Goal: Information Seeking & Learning: Check status

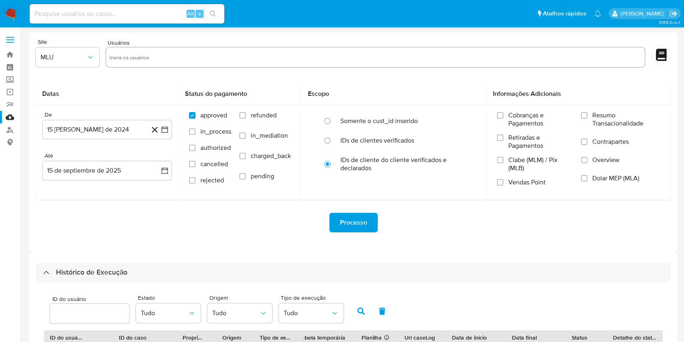
select select "10"
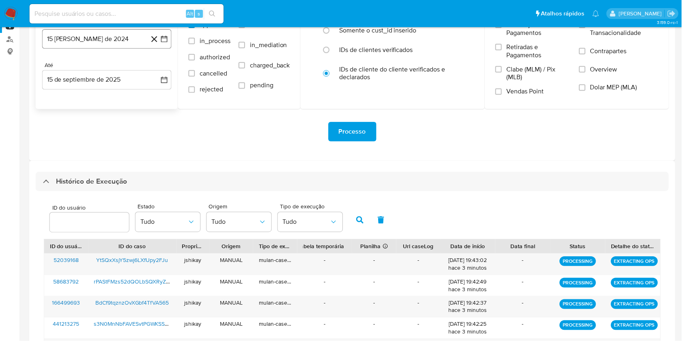
click at [65, 177] on h3 "Histórico de Execução" at bounding box center [91, 182] width 71 height 10
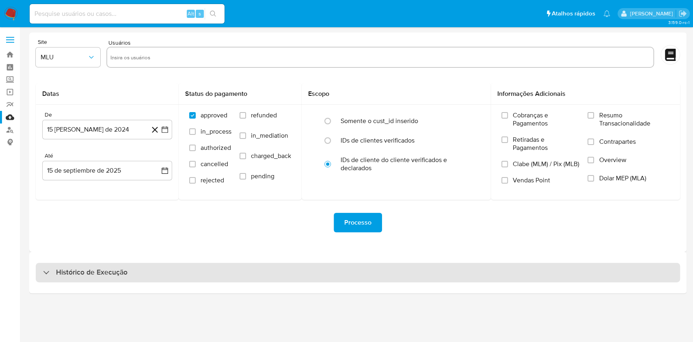
click at [94, 271] on h3 "Histórico de Execução" at bounding box center [91, 272] width 71 height 10
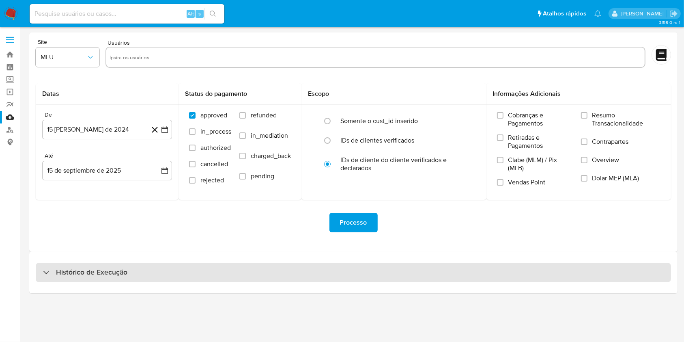
select select "10"
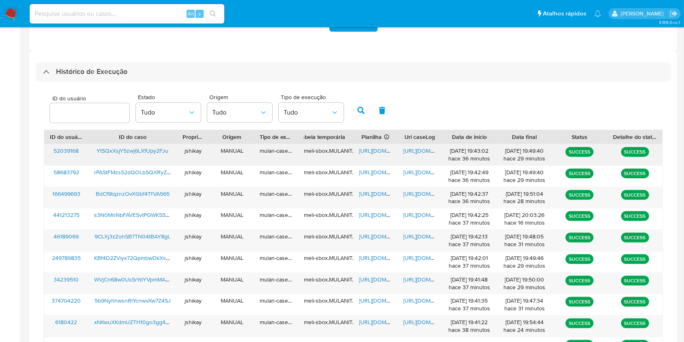
scroll to position [215, 0]
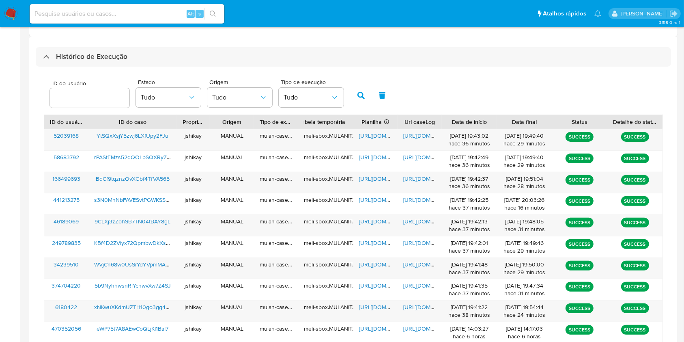
click at [452, 105] on div "ID do usuário Estado Tudo Origem Tudo Tipo de execução Tudo" at bounding box center [353, 95] width 619 height 40
click at [378, 304] on span "https://docs.google.com/spreadsheets/d/10Z_MCKcv3057gSvZlCvLxWeh0IehvllBy5iGnWy…" at bounding box center [387, 307] width 56 height 8
click at [412, 306] on span "https://docs.google.com/document/d/1o1A1daSi-5raEzhLf-JfpNxIdjLY0QC46U7Vpzfy_yg…" at bounding box center [431, 307] width 56 height 8
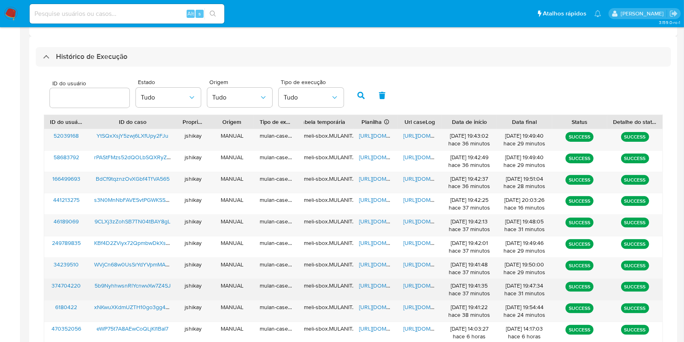
click at [369, 286] on span "https://docs.google.com/spreadsheets/d/1kwSApPBRbzg_JNDqA3qu5D_RYNgC_6A2YPqVuu-…" at bounding box center [387, 285] width 56 height 8
click at [419, 286] on span "https://docs.google.com/document/d/1Av3cP-Co7uC-SAUfJ4WRbCTpcoELaygLxaTDKepQ3Qw…" at bounding box center [431, 285] width 56 height 8
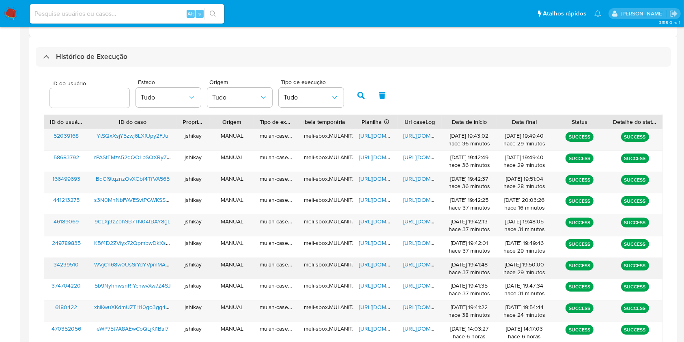
click at [373, 264] on span "https://docs.google.com/spreadsheets/d/1dwyVAE1t-psj92wsBcF3RWA6CK0hfZnG54E2XlX…" at bounding box center [387, 264] width 56 height 8
click at [412, 264] on span "https://docs.google.com/document/d/1wkX2xvxMjQcdJTxTvhFbwKc9QS6nDykYZZnN2xJvGYw…" at bounding box center [431, 264] width 56 height 8
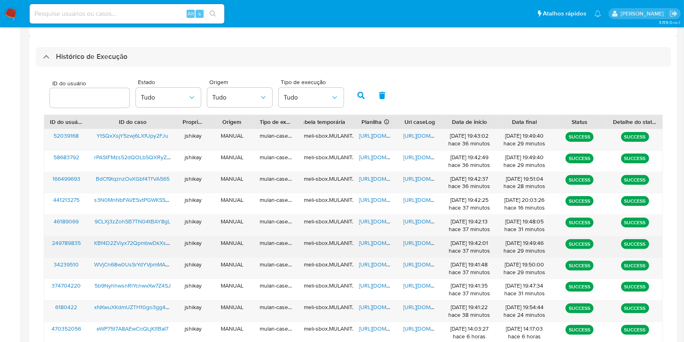
click at [370, 240] on span "https://docs.google.com/spreadsheets/d/1Ilp0Y2wXOzyIbDW4FW3XURQVY3YFxpdLrvmcQbM…" at bounding box center [387, 243] width 56 height 8
click at [410, 241] on span "https://docs.google.com/document/d/1WEseaf8MKlbfWVQql5WmwyAH-hzJMTByEcgZHNrJG9g…" at bounding box center [431, 243] width 56 height 8
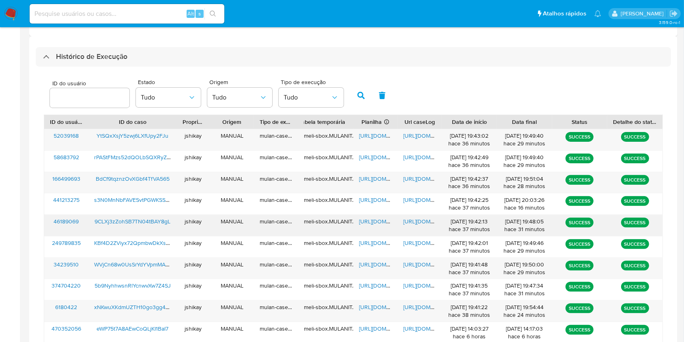
click at [377, 222] on span "https://docs.google.com/spreadsheets/d/1M6jq9gNriZJhS_5UK8ZIy8KnIPNmoJs0WlJ7WoI…" at bounding box center [387, 221] width 56 height 8
click at [407, 222] on span "https://docs.google.com/document/d/1Zpm8rJ8Vl6eemHpjzf_g5mY-kixEhr-9tWQtlhU1BRY…" at bounding box center [431, 221] width 56 height 8
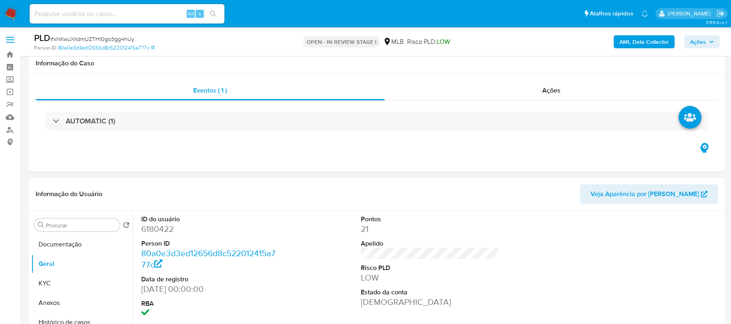
scroll to position [108, 0]
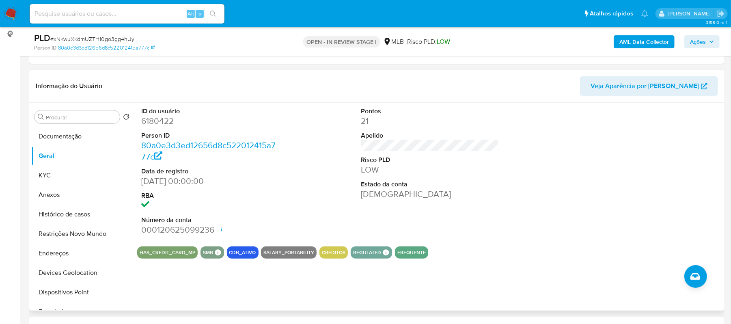
click at [157, 120] on dd "6180422" at bounding box center [210, 120] width 138 height 11
copy dd "6180422"
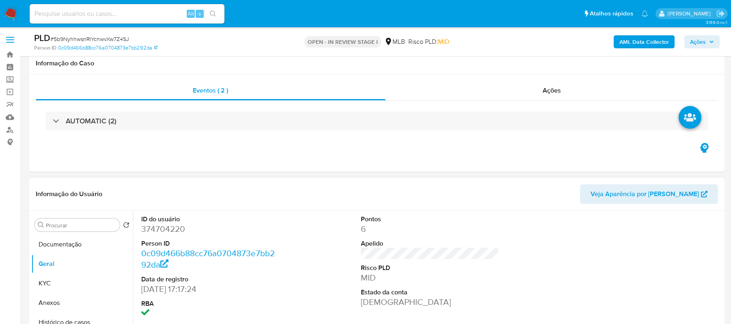
scroll to position [108, 0]
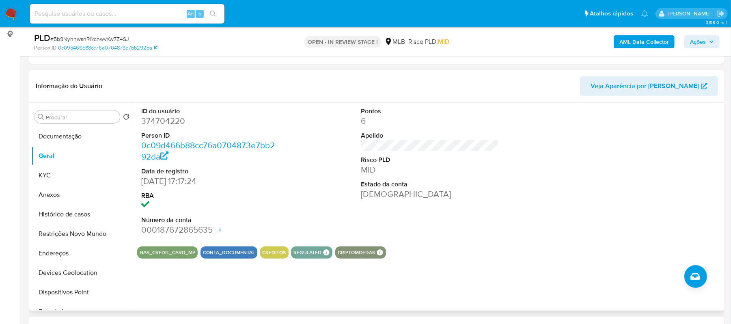
click at [153, 116] on dd "374704220" at bounding box center [210, 120] width 138 height 11
copy dd "374704220"
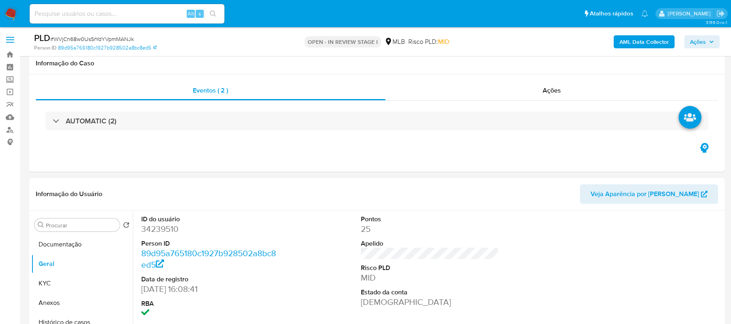
scroll to position [108, 0]
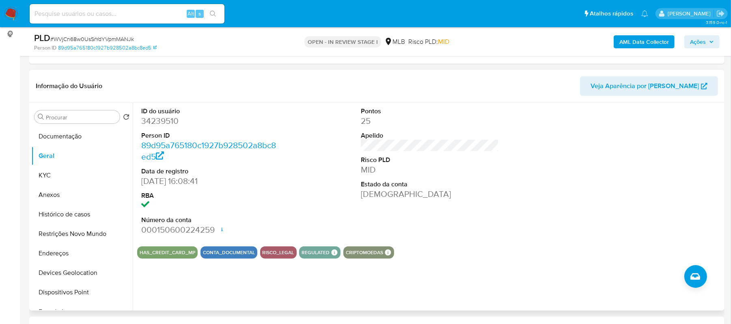
click at [165, 125] on dd "34239510" at bounding box center [210, 120] width 138 height 11
copy dd "34239510"
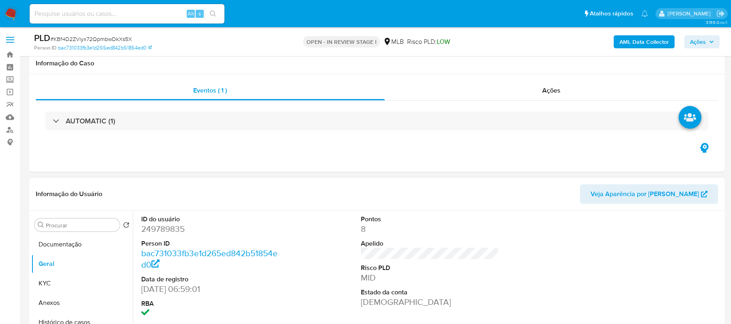
scroll to position [108, 0]
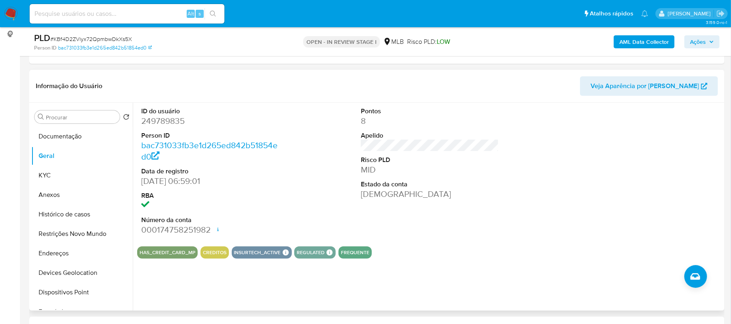
click at [167, 123] on dd "249789835" at bounding box center [210, 120] width 138 height 11
copy dd "249789835"
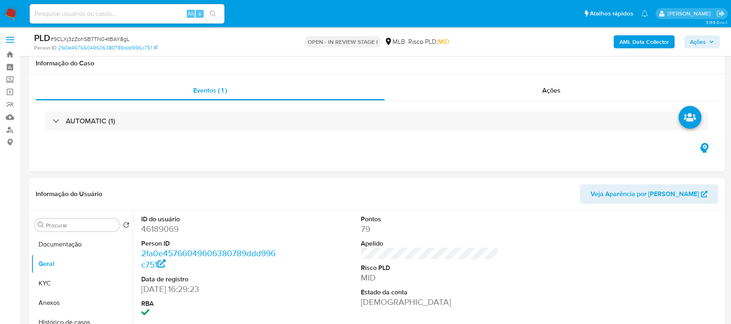
scroll to position [108, 0]
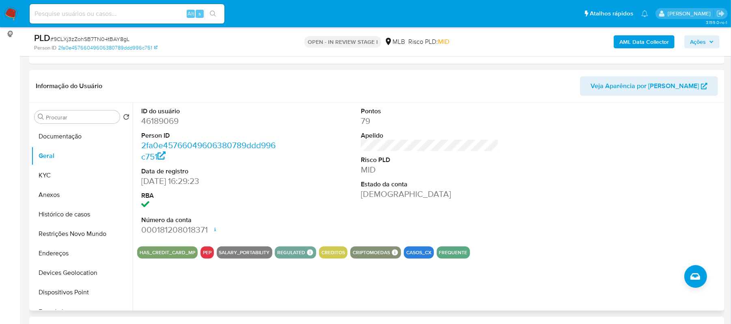
click at [157, 122] on dd "46189069" at bounding box center [210, 120] width 138 height 11
copy dd "46189069"
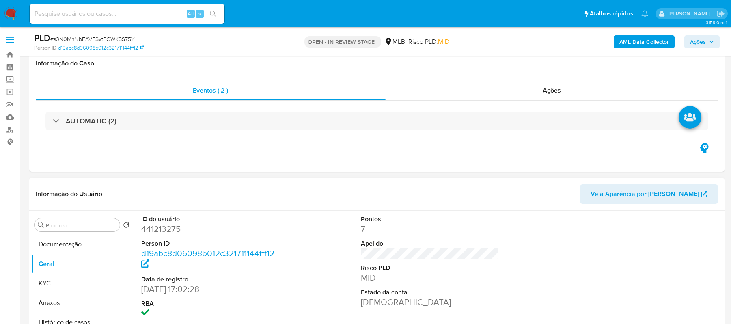
scroll to position [108, 0]
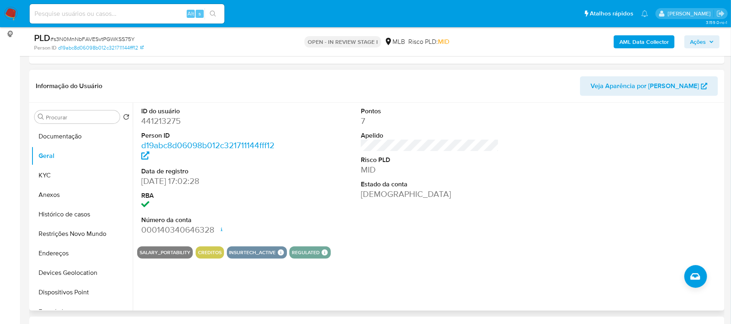
click at [153, 121] on dd "441213275" at bounding box center [210, 120] width 138 height 11
copy dd "441213275"
click at [161, 119] on dd "441213275" at bounding box center [210, 120] width 138 height 11
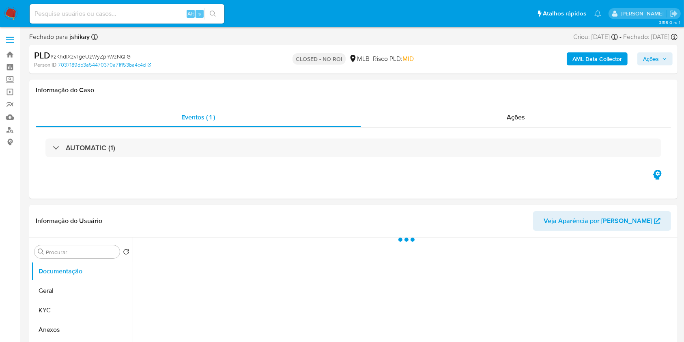
select select "10"
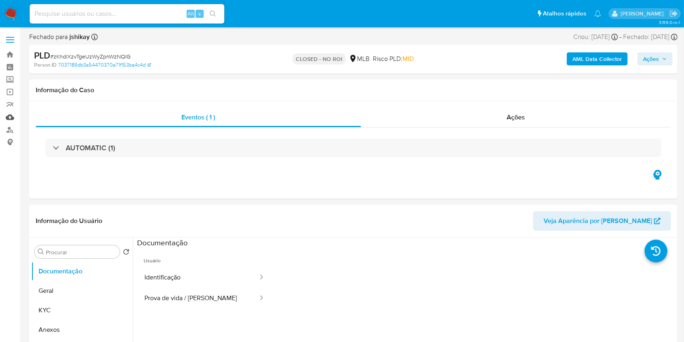
click at [8, 119] on link "Mulan" at bounding box center [48, 117] width 97 height 13
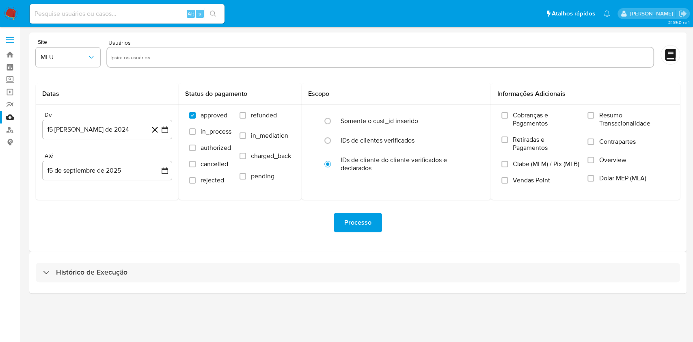
drag, startPoint x: 105, startPoint y: 263, endPoint x: 144, endPoint y: 234, distance: 49.3
click at [106, 263] on div "Histórico de Execução" at bounding box center [358, 272] width 644 height 19
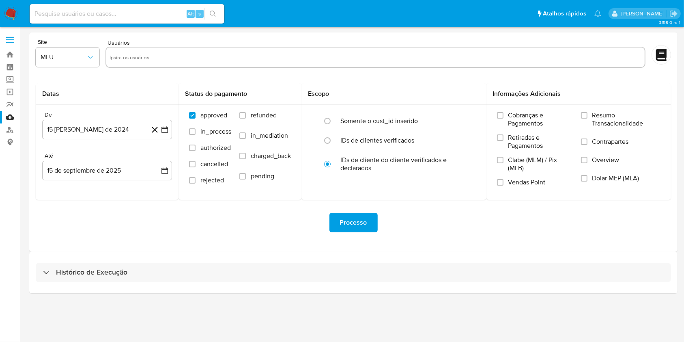
select select "10"
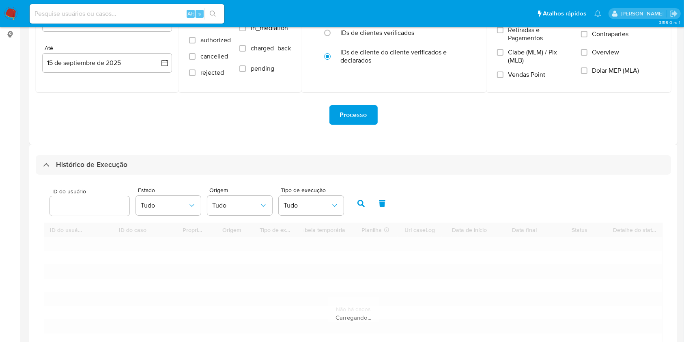
scroll to position [108, 0]
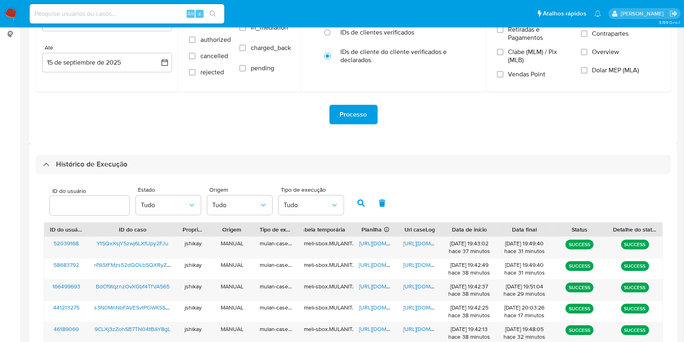
click at [245, 130] on div "Processo" at bounding box center [354, 114] width 636 height 45
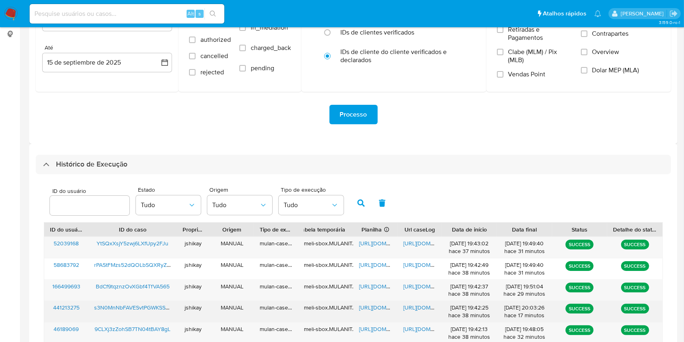
click at [373, 305] on span "[URL][DOMAIN_NAME]" at bounding box center [387, 307] width 56 height 8
click at [418, 305] on span "[URL][DOMAIN_NAME]" at bounding box center [431, 307] width 56 height 8
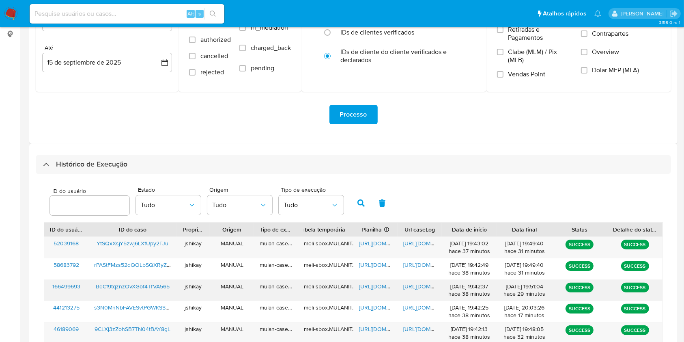
click at [383, 284] on span "[URL][DOMAIN_NAME]" at bounding box center [387, 286] width 56 height 8
click at [429, 287] on span "https://docs.google.com/document/d/1LQQB0_dao0PibDHSdI9dht3EwJ-4vzd5yiGibg6Kx1o…" at bounding box center [431, 286] width 56 height 8
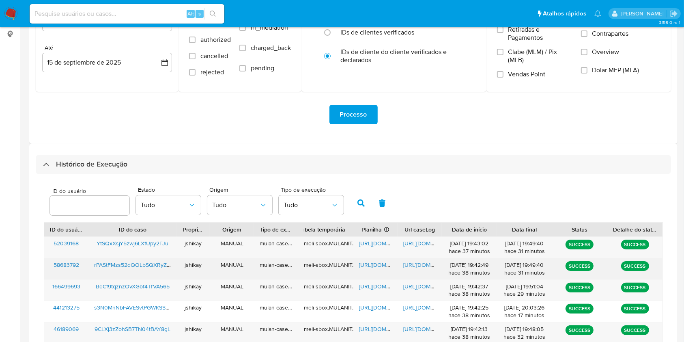
click at [371, 258] on div "https://docs.google.com/spreadsheets/d/1GE5pGzixlwWSi0RjlnpeMWGt0uOpAzyhsi5F4cr…" at bounding box center [375, 268] width 44 height 21
click at [375, 263] on span "https://docs.google.com/spreadsheets/d/1GE5pGzixlwWSi0RjlnpeMWGt0uOpAzyhsi5F4cr…" at bounding box center [387, 265] width 56 height 8
click at [420, 266] on span "https://docs.google.com/document/d/1t37JFCeHXC1FBOTwkCeaarRDLteAA91rZ_--PWwU2RA…" at bounding box center [431, 265] width 56 height 8
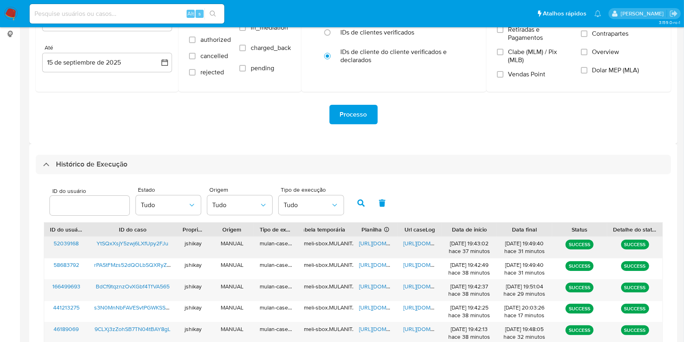
click at [369, 246] on span "https://docs.google.com/spreadsheets/d/1u2Fa51WJYFf220sBafd_Ul8FKy7QM0v2UN5AxE4…" at bounding box center [387, 243] width 56 height 8
click at [418, 240] on span "https://docs.google.com/document/d/15RjO3V_e_cMvl6v1NEhsdu2w71I2-_gBQMnorLEIKeg…" at bounding box center [431, 243] width 56 height 8
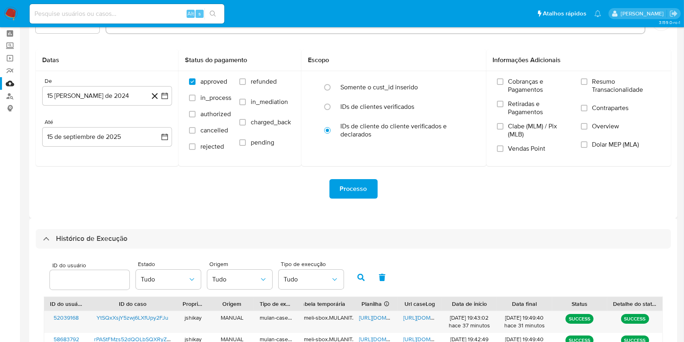
scroll to position [0, 0]
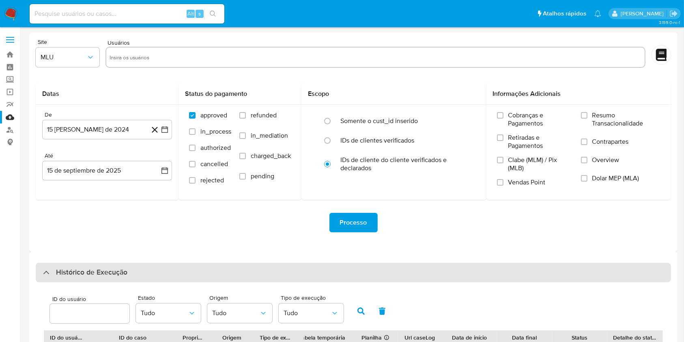
click at [99, 272] on h3 "Histórico de Execução" at bounding box center [91, 272] width 71 height 10
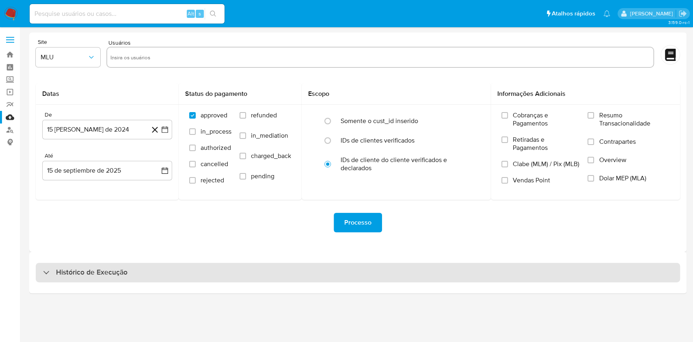
click at [98, 278] on div "Histórico de Execução" at bounding box center [358, 272] width 644 height 19
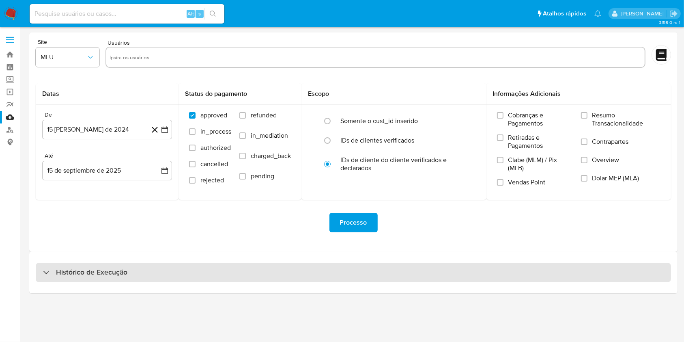
select select "10"
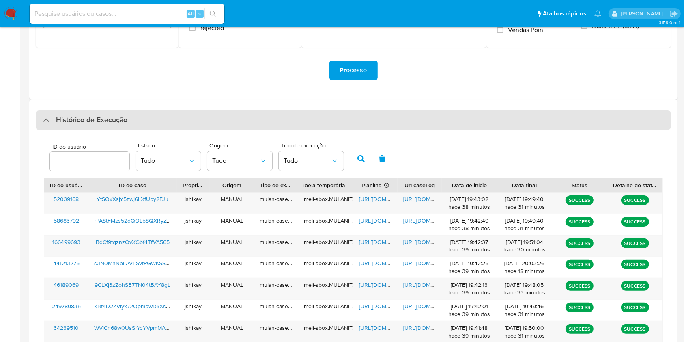
scroll to position [162, 0]
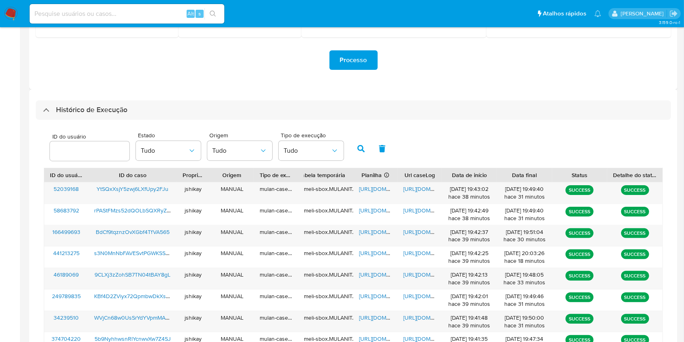
click at [8, 11] on img at bounding box center [11, 14] width 14 height 14
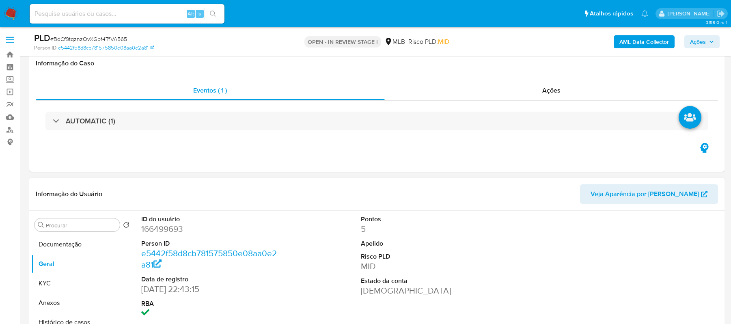
scroll to position [108, 0]
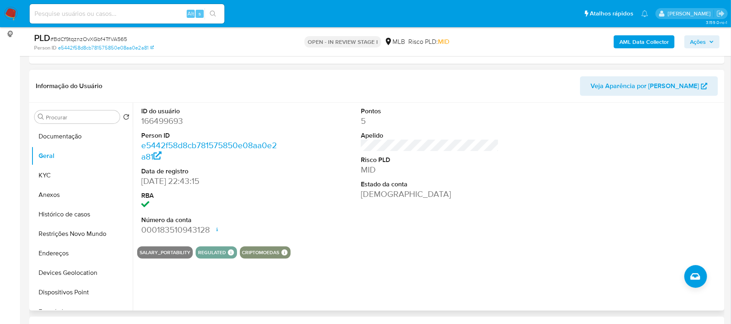
click at [168, 122] on dd "166499693" at bounding box center [210, 120] width 138 height 11
copy dd "166499693"
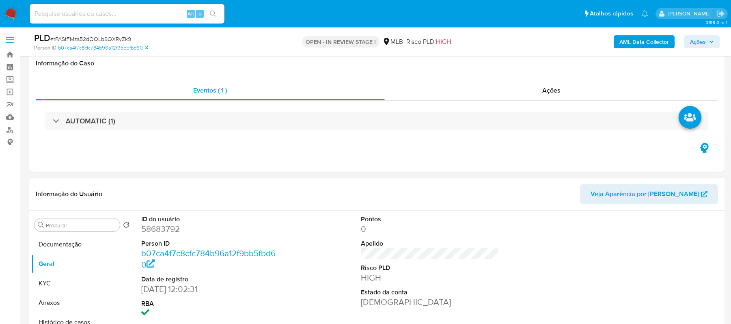
scroll to position [108, 0]
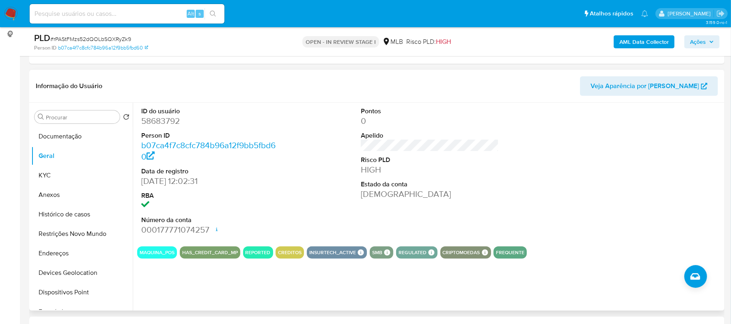
click at [157, 116] on dd "58683792" at bounding box center [210, 120] width 138 height 11
copy dd "58683792"
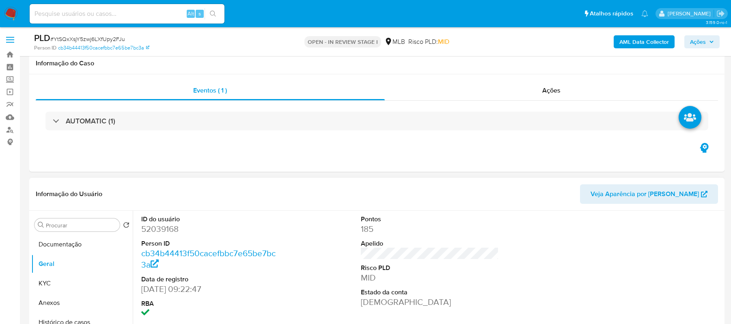
scroll to position [108, 0]
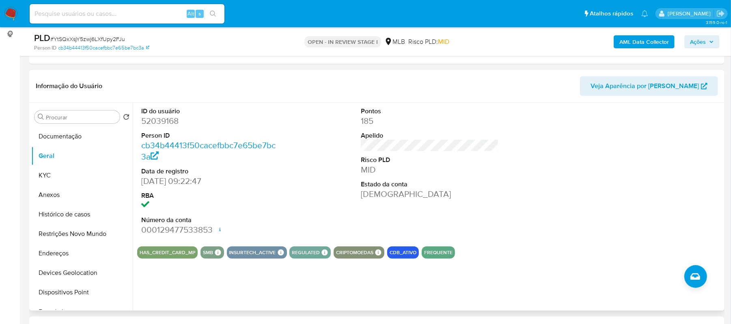
click at [168, 113] on dt "ID do usuário" at bounding box center [210, 111] width 138 height 9
click at [168, 114] on dt "ID do usuário" at bounding box center [210, 111] width 138 height 9
click at [168, 121] on dd "52039168" at bounding box center [210, 120] width 138 height 11
copy dd "52039168"
